Goal: Information Seeking & Learning: Learn about a topic

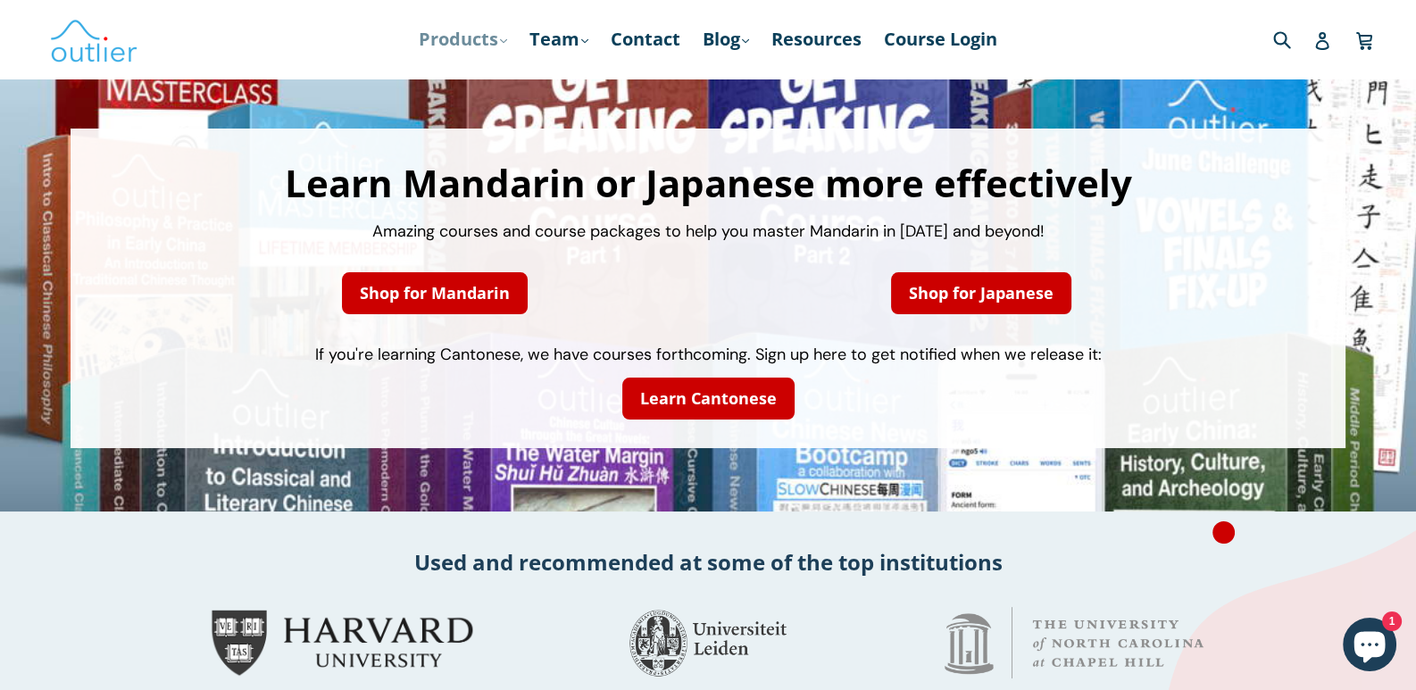
click at [446, 49] on link "Products .cls-1{fill:#231f20} expand" at bounding box center [463, 39] width 106 height 32
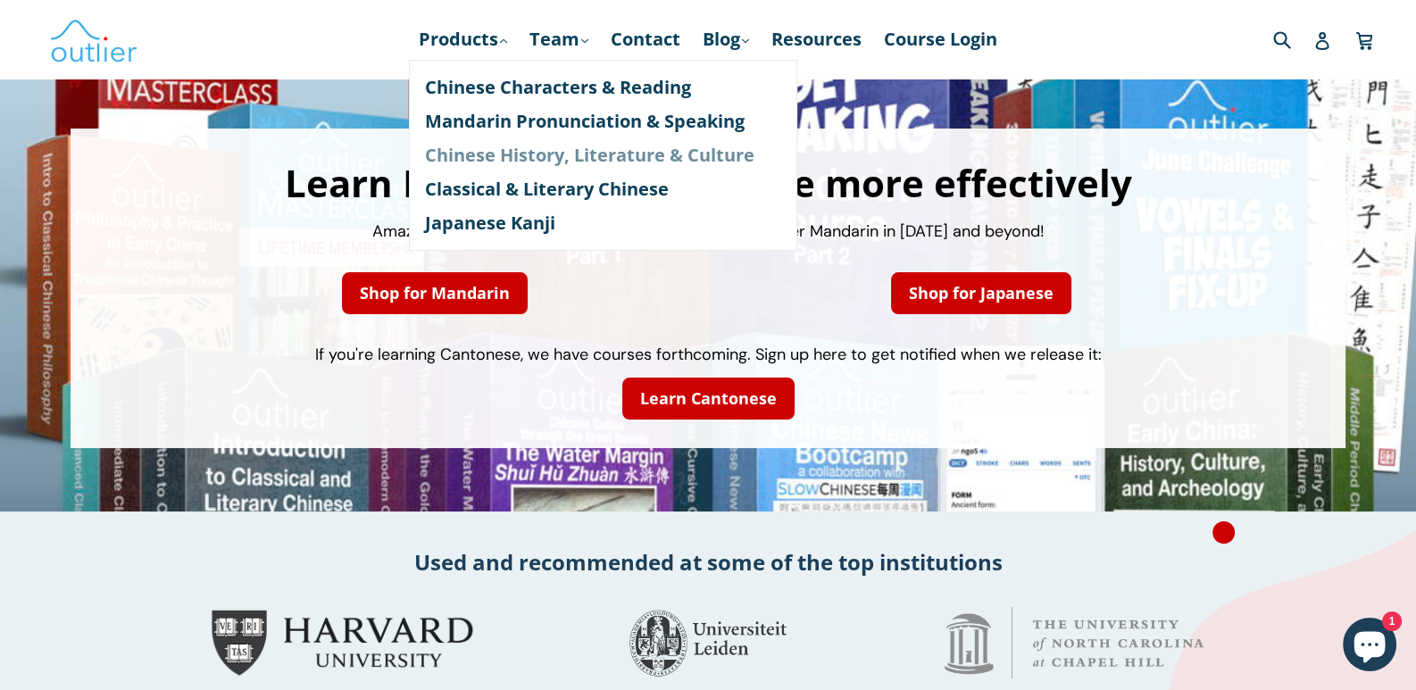
click at [516, 154] on link "Chinese History, Literature & Culture" at bounding box center [603, 155] width 356 height 34
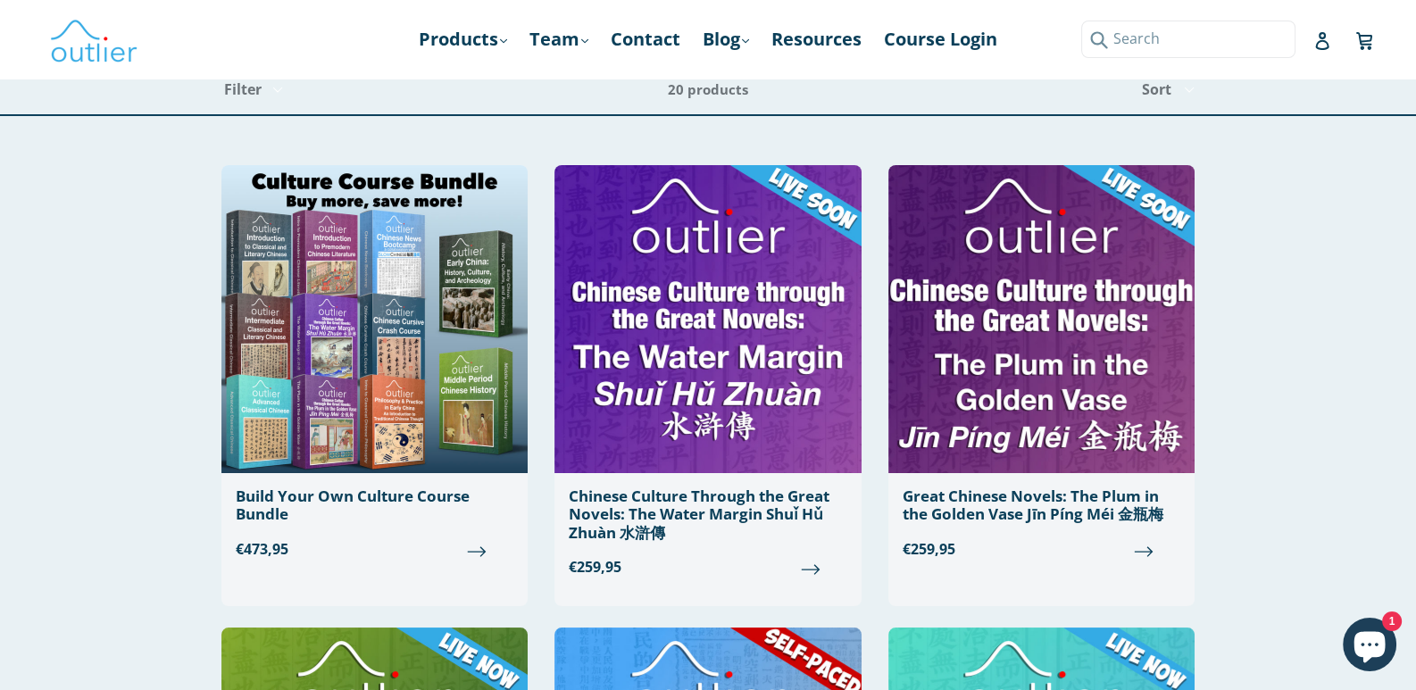
click at [1281, 43] on input "Search" at bounding box center [1188, 39] width 214 height 37
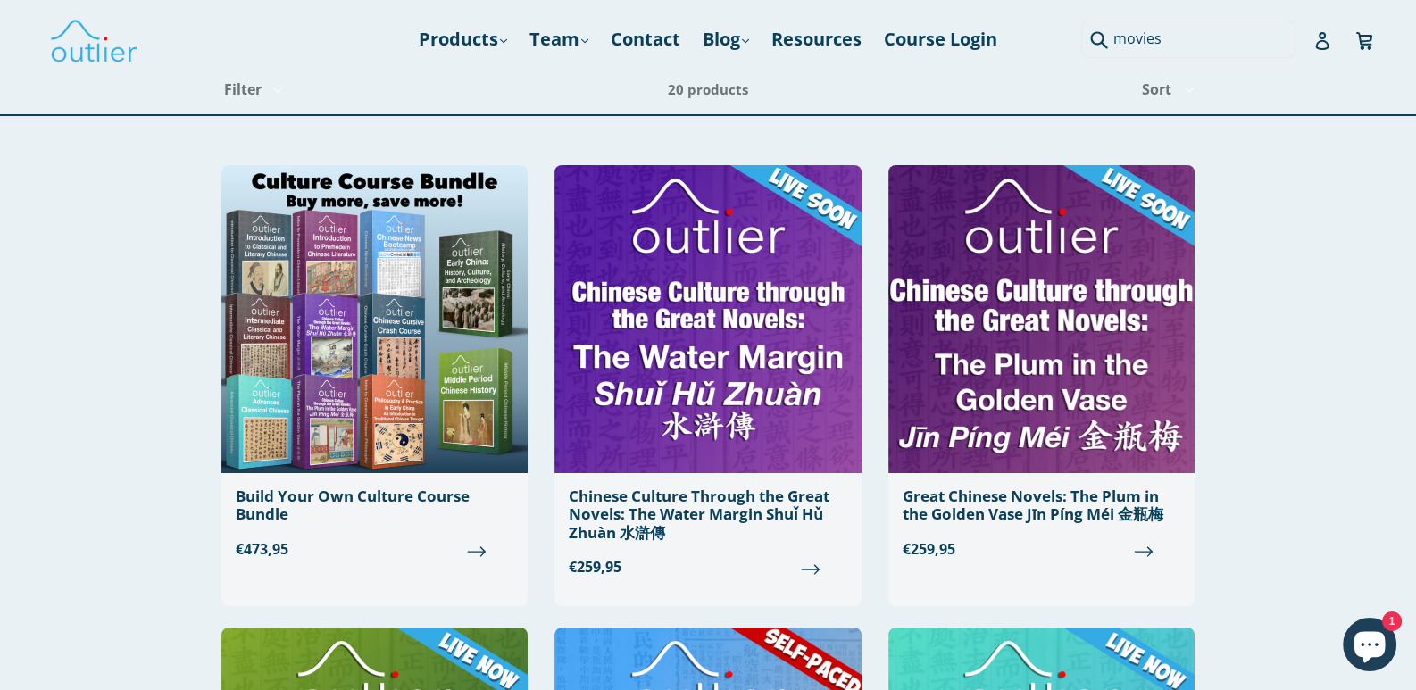
type input "movies"
click at [1081, 21] on button "Submit" at bounding box center [1095, 39] width 29 height 37
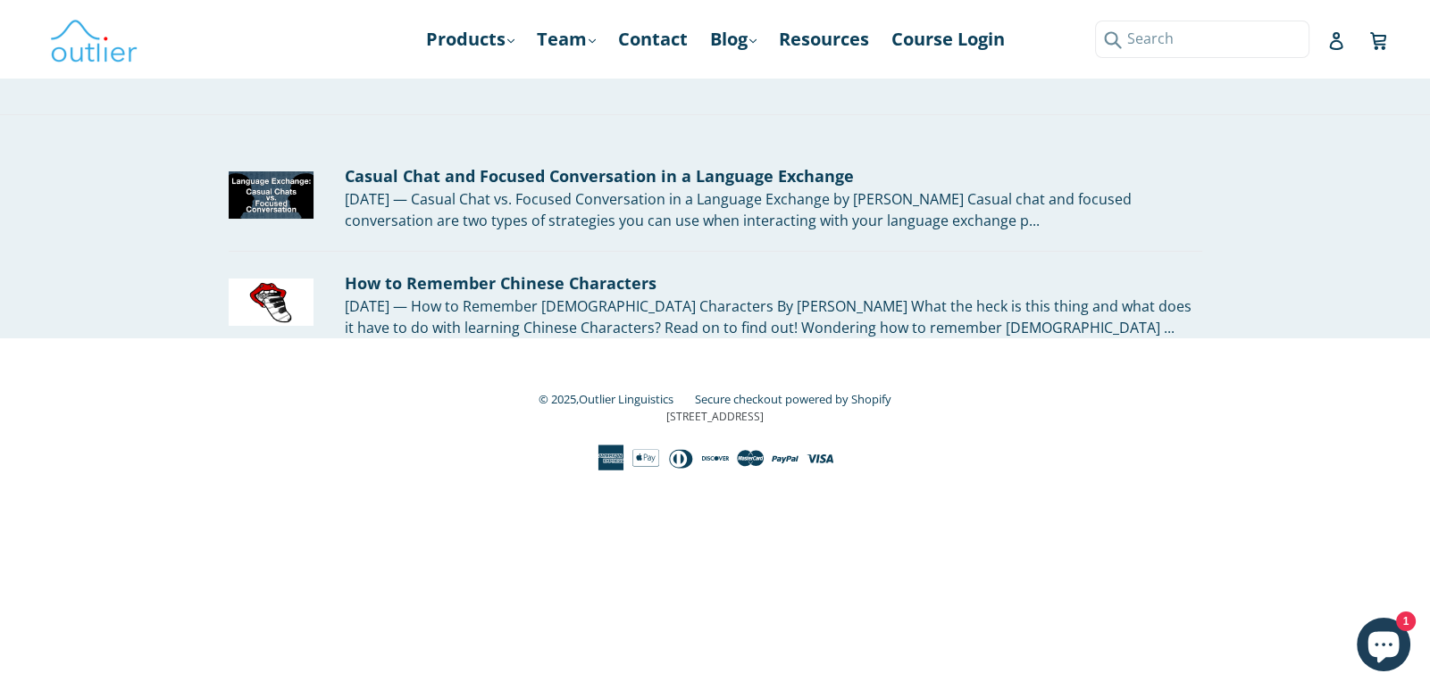
click at [1300, 37] on input "Search" at bounding box center [1202, 39] width 214 height 37
type input "movie"
click at [1095, 21] on button "Submit" at bounding box center [1109, 39] width 29 height 37
click at [478, 40] on link "Products .cls-1{fill:#231f20} expand" at bounding box center [470, 39] width 106 height 32
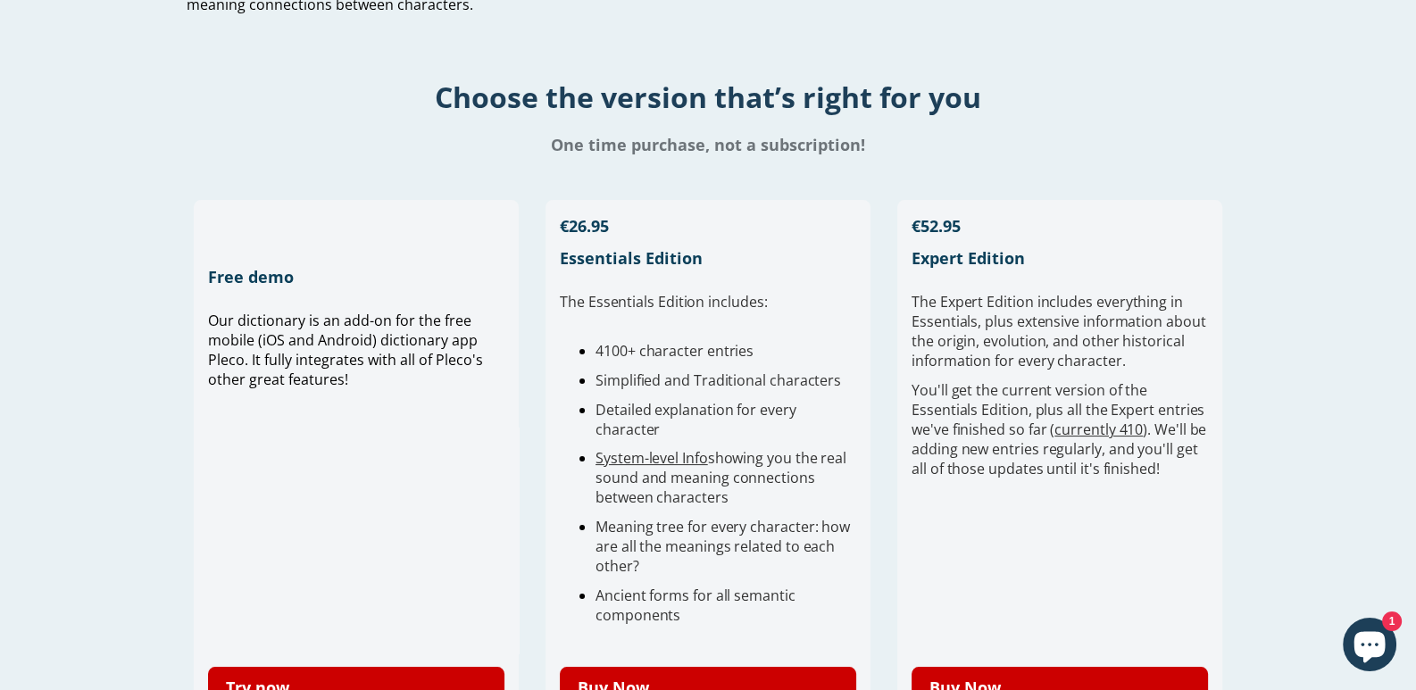
scroll to position [178, 0]
